Goal: Information Seeking & Learning: Learn about a topic

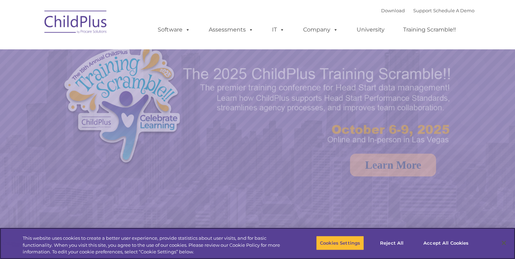
select select "MEDIUM"
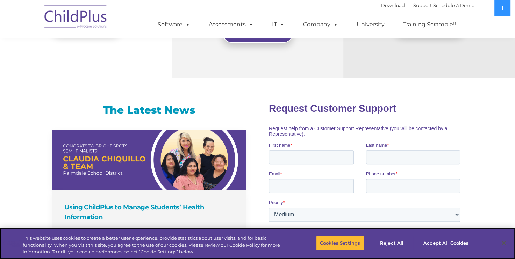
scroll to position [386, 0]
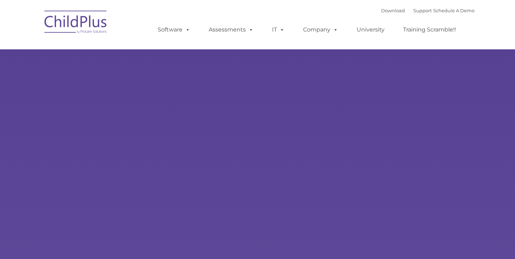
type input ""
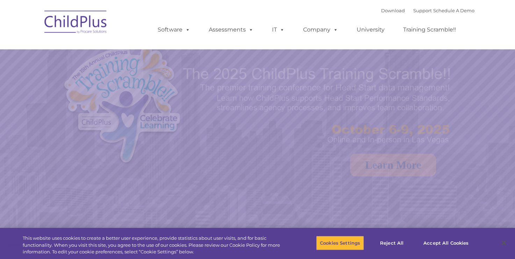
select select "MEDIUM"
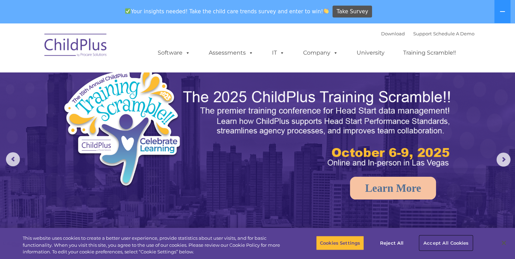
click at [440, 246] on button "Accept All Cookies" at bounding box center [446, 242] width 53 height 15
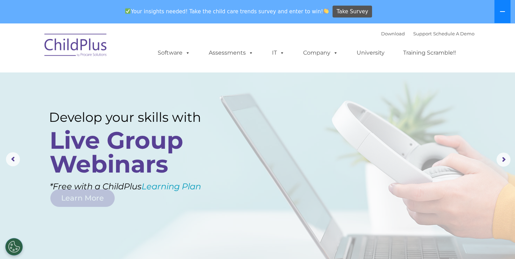
click at [502, 12] on icon at bounding box center [503, 12] width 6 height 6
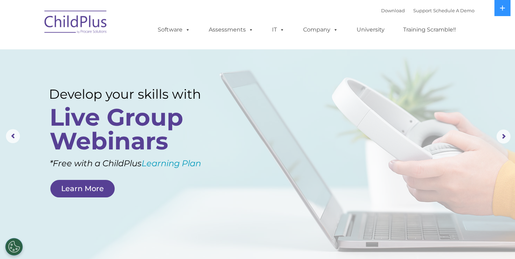
click at [70, 25] on img at bounding box center [76, 23] width 70 height 35
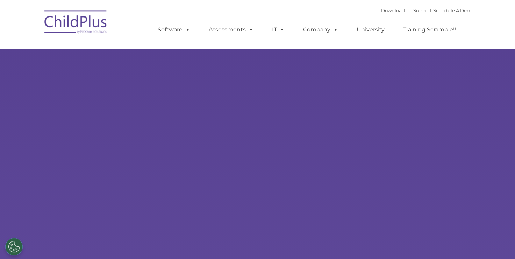
type input ""
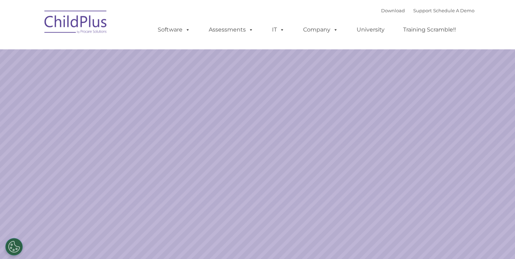
select select "MEDIUM"
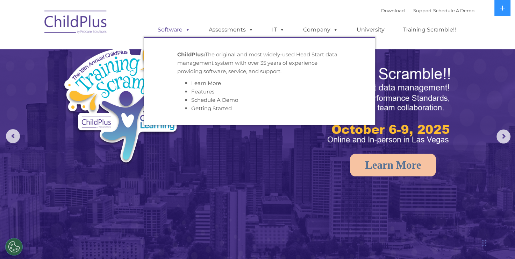
click at [167, 34] on link "Software" at bounding box center [174, 30] width 47 height 14
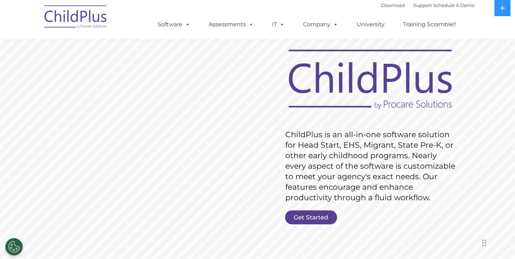
scroll to position [4, 0]
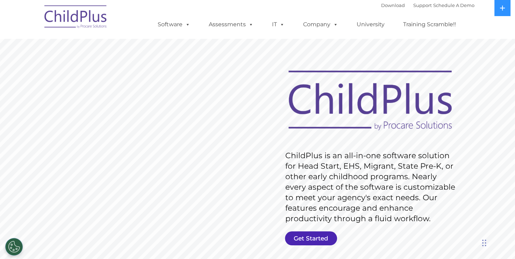
click at [312, 235] on link "Get Started" at bounding box center [311, 238] width 52 height 14
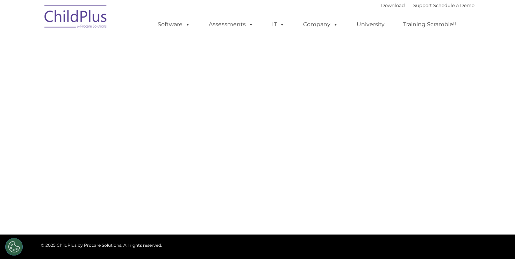
select select "MEDIUM"
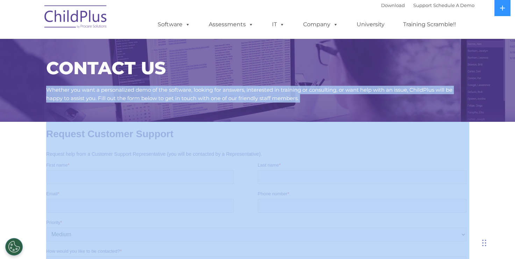
drag, startPoint x: 515, startPoint y: 60, endPoint x: 524, endPoint y: 128, distance: 68.9
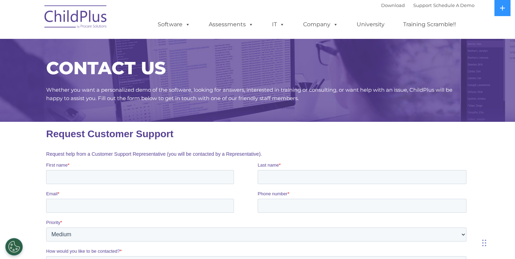
click at [407, 36] on ul "Software ChildPlus: The original and most widely-used Head Start data managemen…" at bounding box center [309, 24] width 331 height 28
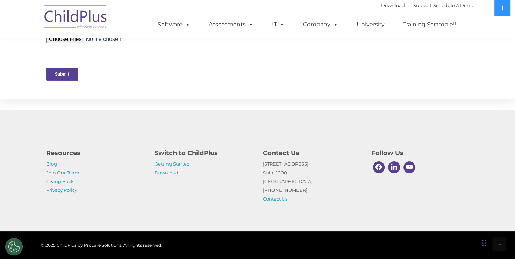
scroll to position [350, 0]
click at [49, 174] on link "Join Our Team" at bounding box center [62, 173] width 33 height 6
